Goal: Transaction & Acquisition: Purchase product/service

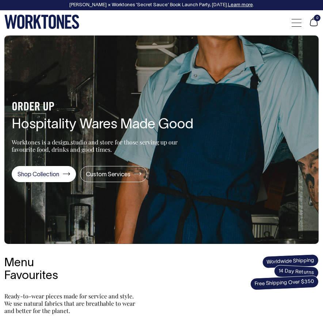
click at [249, 156] on section "ORDER UP Hospitality Wares Made Good Worktones is a design studio and store for…" at bounding box center [161, 139] width 314 height 208
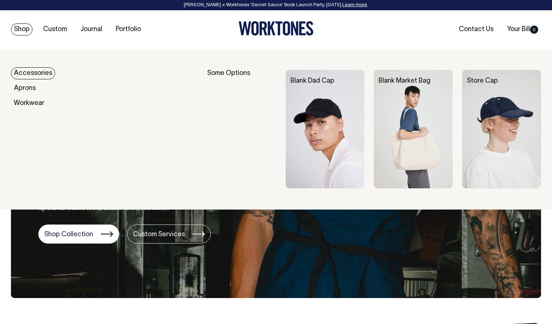
click at [18, 30] on link "Shop" at bounding box center [22, 29] width 22 height 12
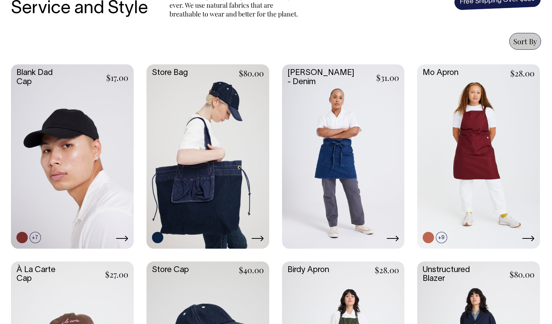
scroll to position [299, 0]
click at [258, 243] on link at bounding box center [257, 238] width 12 height 9
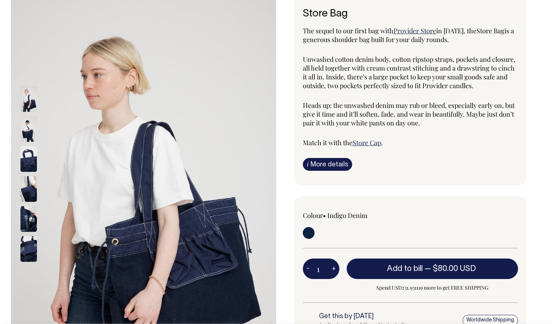
scroll to position [59, 0]
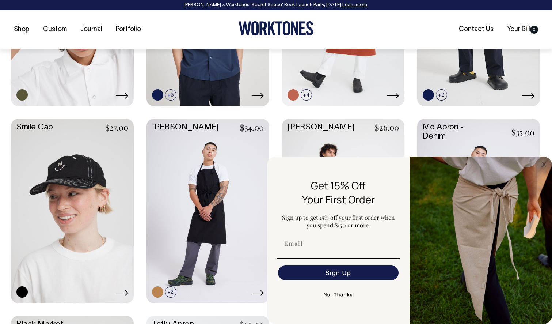
scroll to position [835, 0]
